Goal: Task Accomplishment & Management: Manage account settings

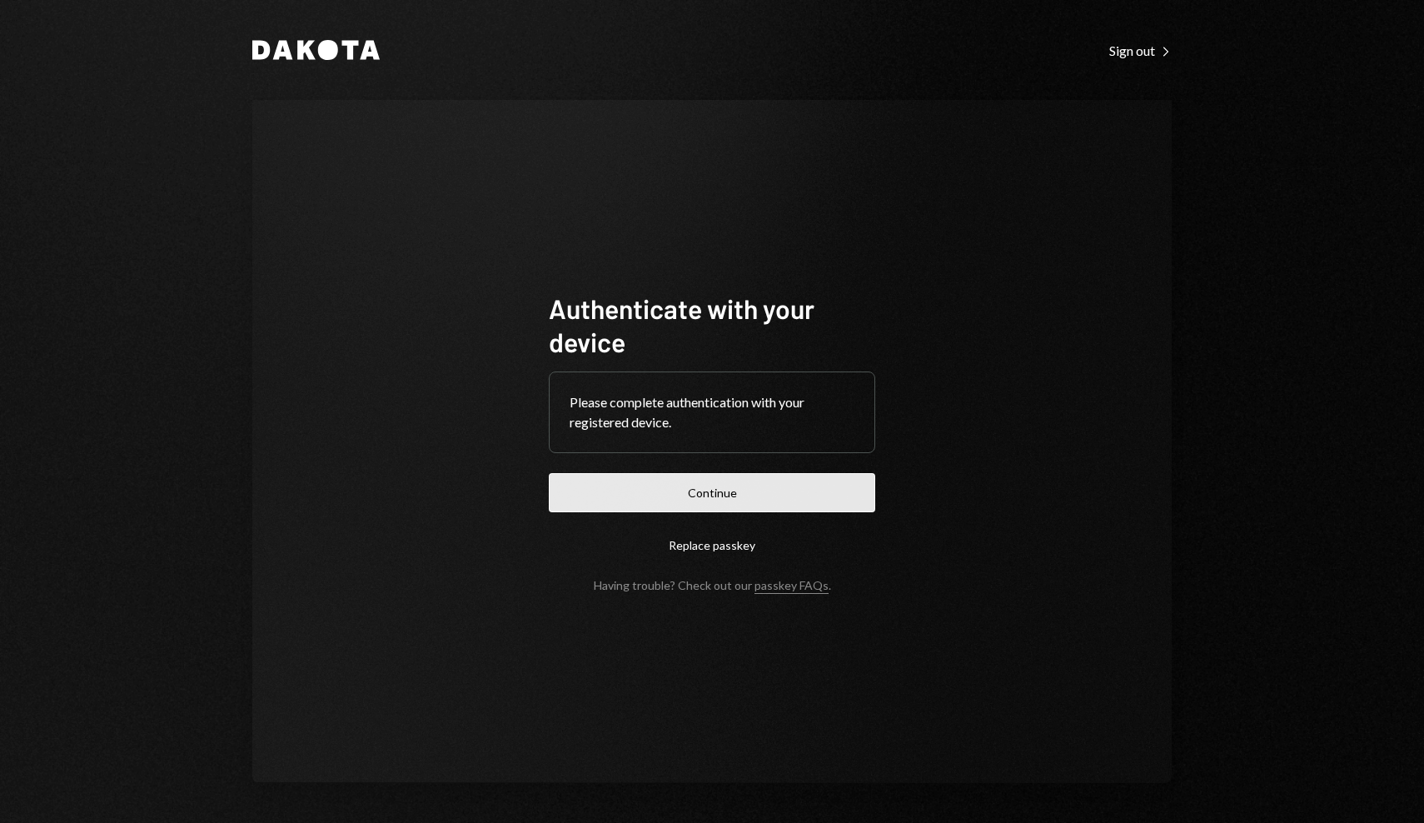
click at [586, 491] on button "Continue" at bounding box center [712, 492] width 327 height 39
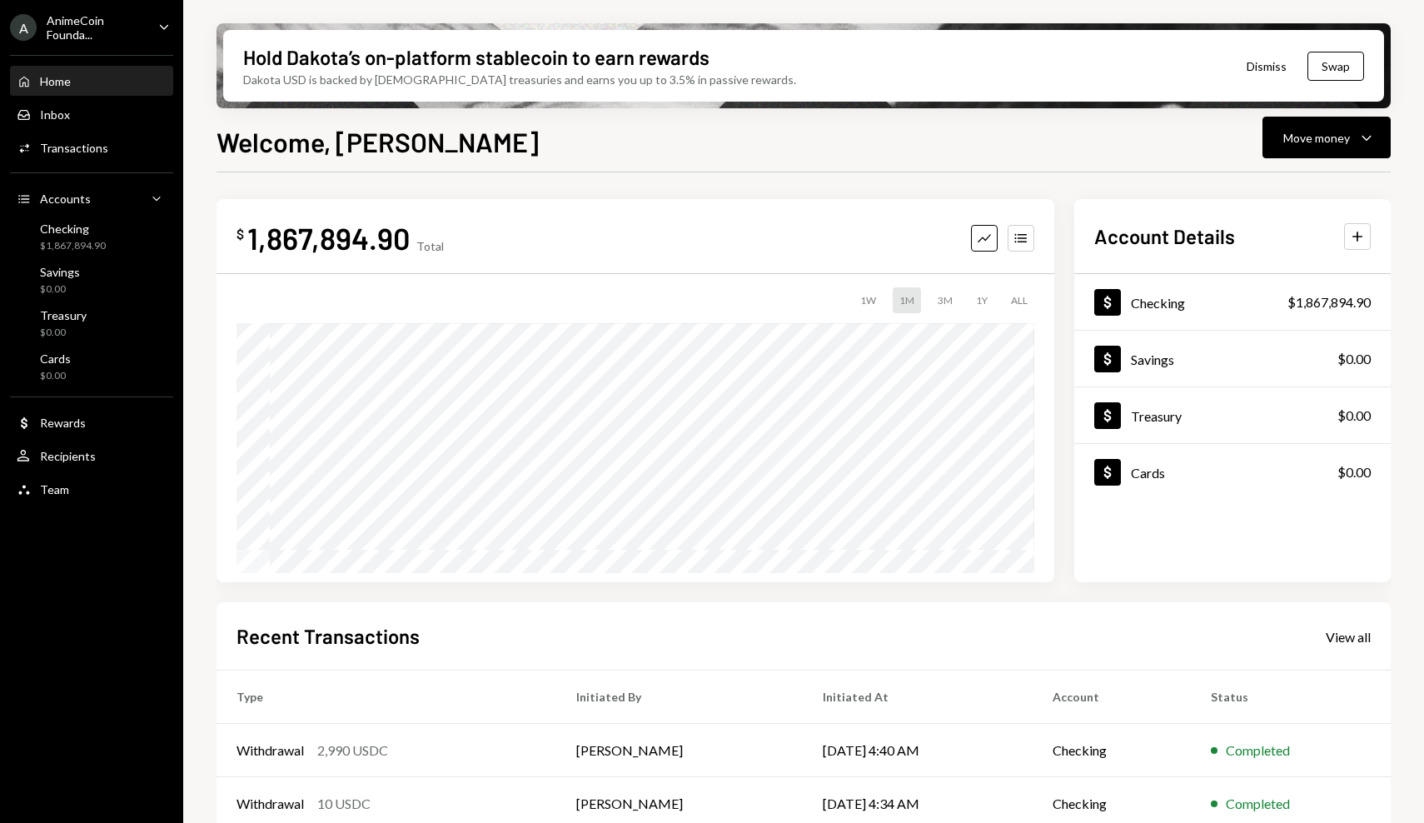
click at [137, 163] on div "Home Home Inbox Inbox Activities Transactions Accounts Accounts Caret Down Chec…" at bounding box center [91, 276] width 183 height 462
click at [129, 152] on div "Activities Transactions" at bounding box center [92, 148] width 150 height 15
